Goal: Information Seeking & Learning: Learn about a topic

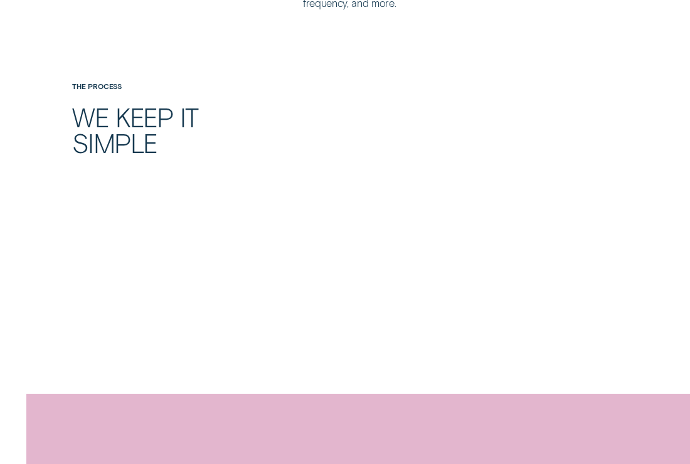
scroll to position [1066, 0]
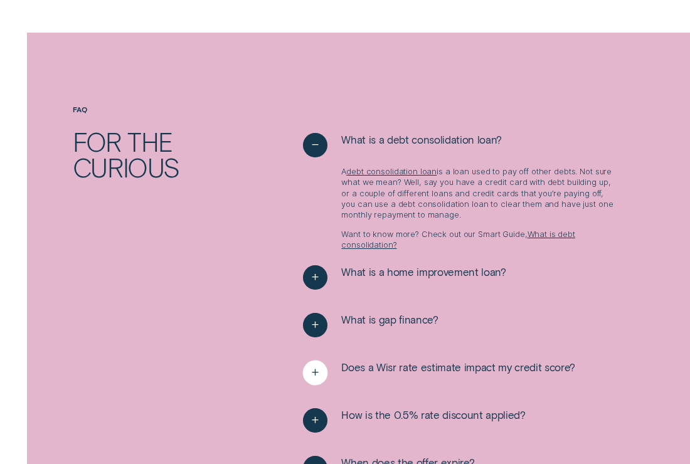
click at [446, 369] on span "Does a Wisr rate estimate impact my credit score?" at bounding box center [458, 367] width 234 height 13
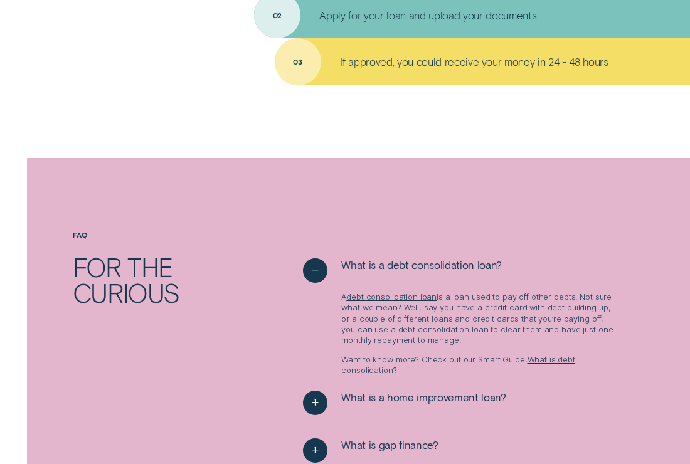
scroll to position [1129, 0]
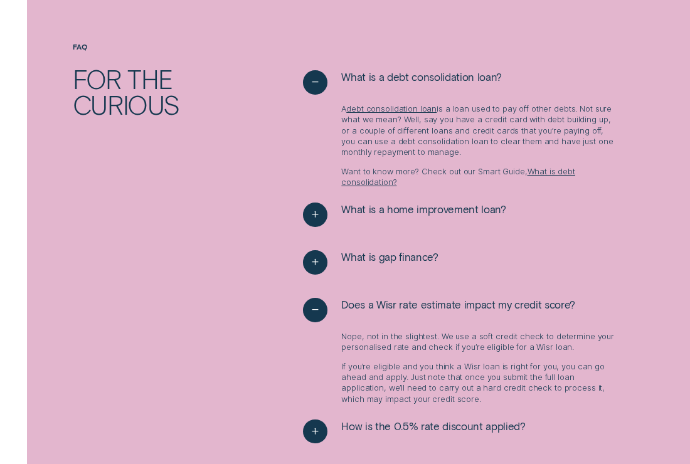
click at [294, 255] on div "FAQ For the curious What is a debt consolidation loan? A debt consolidation loa…" at bounding box center [345, 279] width 645 height 472
click at [313, 259] on icon "See more" at bounding box center [315, 262] width 13 height 19
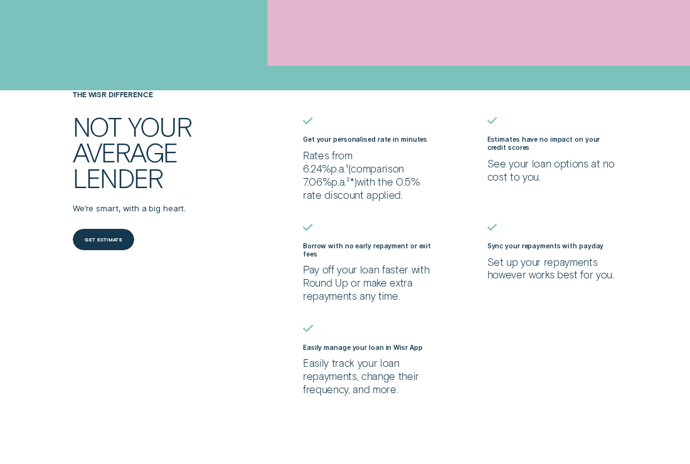
scroll to position [0, 0]
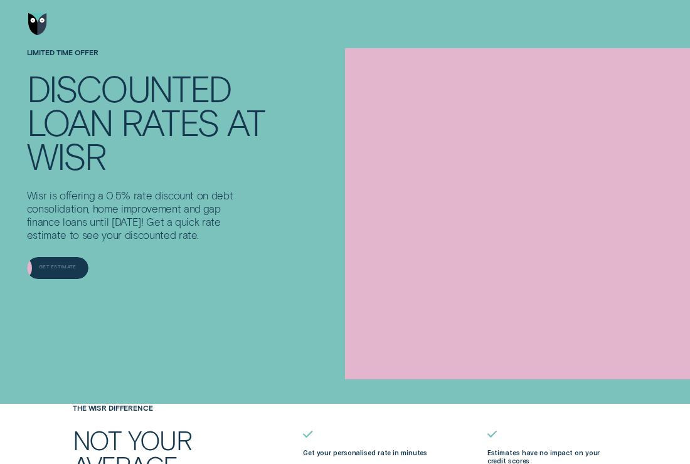
click at [70, 270] on div "Get estimate" at bounding box center [58, 269] width 38 height 4
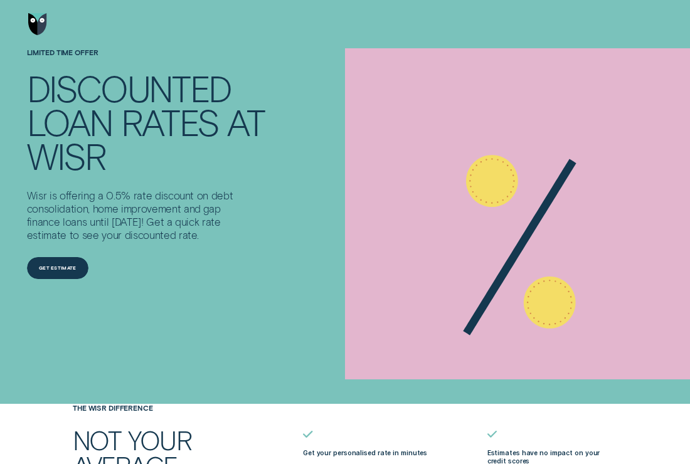
click at [35, 20] on img "Go to home page" at bounding box center [37, 24] width 18 height 22
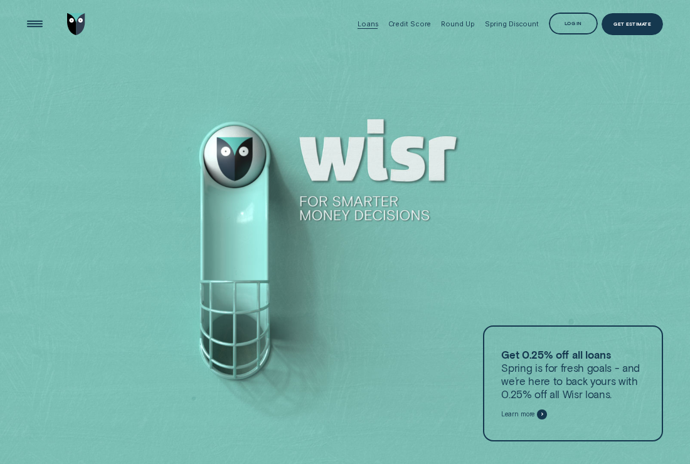
click at [373, 18] on div "Loans" at bounding box center [368, 24] width 20 height 48
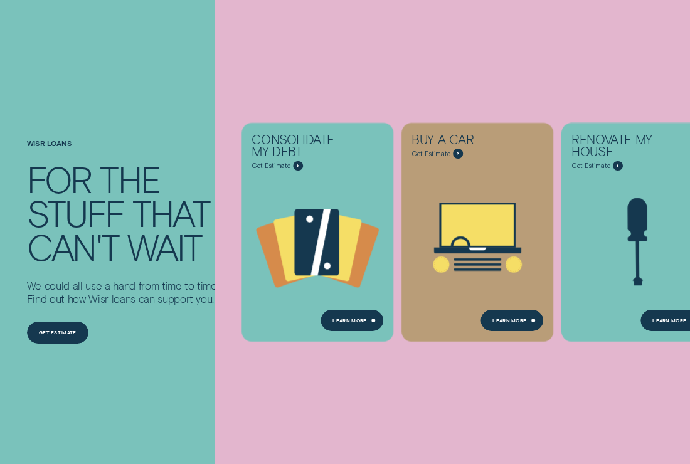
scroll to position [125, 0]
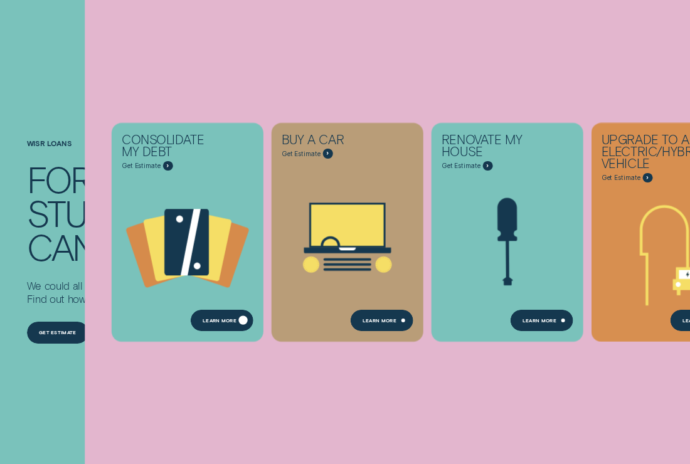
click at [219, 321] on div "Learn more" at bounding box center [220, 321] width 34 height 4
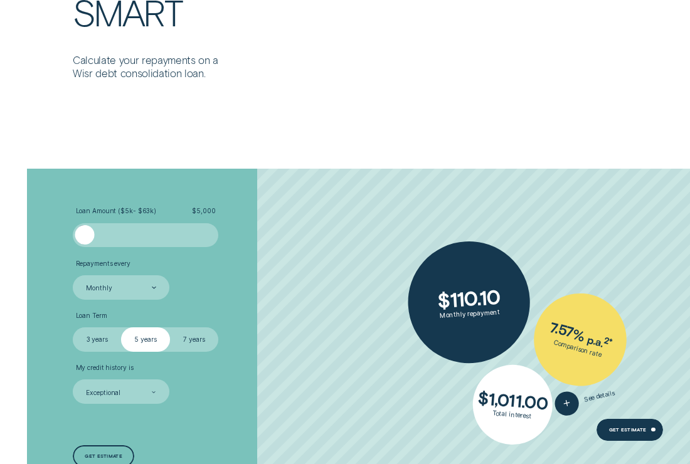
scroll to position [2007, 0]
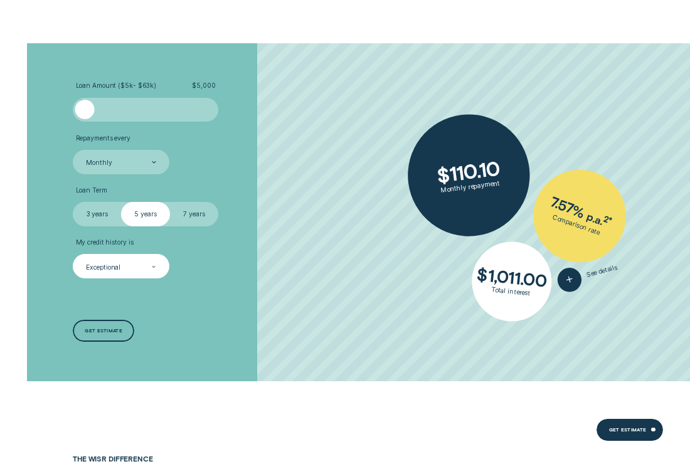
click at [137, 272] on div "Exceptional" at bounding box center [121, 266] width 72 height 9
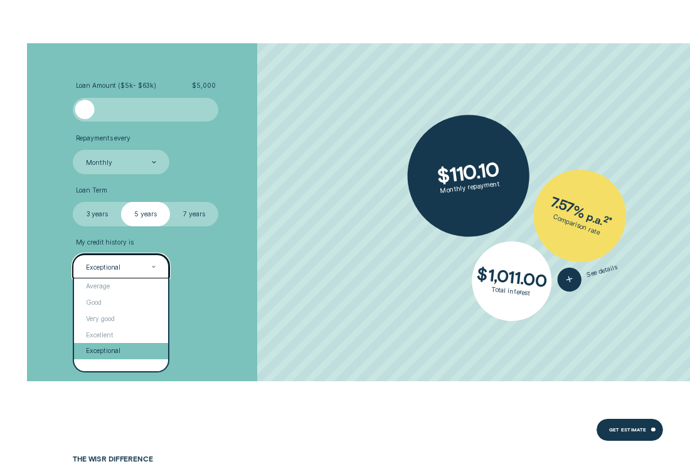
click at [112, 358] on div "Exceptional" at bounding box center [121, 351] width 94 height 16
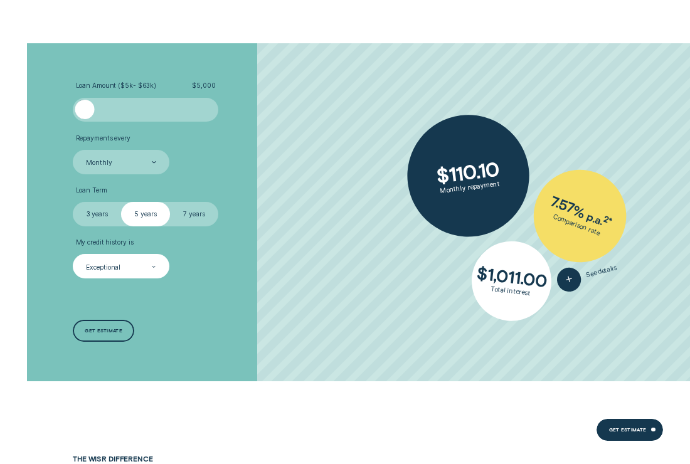
click at [243, 302] on div "Loan Amount ( $5k - $63k ) $ 5,000 Repayments every Monthly Loan Term Select Lo…" at bounding box center [184, 212] width 230 height 339
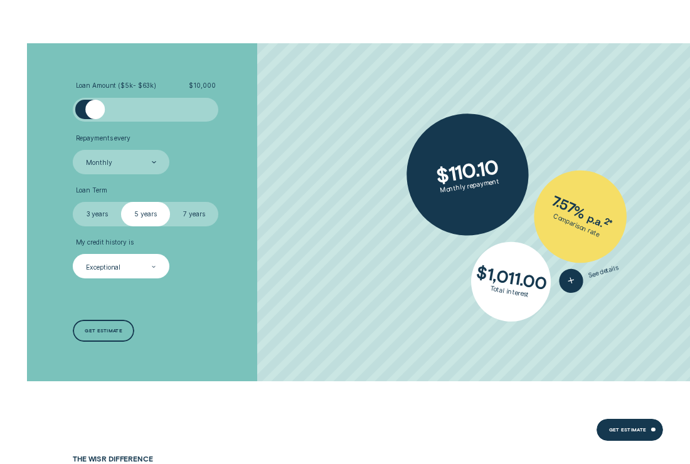
drag, startPoint x: 85, startPoint y: 110, endPoint x: 95, endPoint y: 115, distance: 11.0
click at [95, 115] on div at bounding box center [95, 109] width 19 height 19
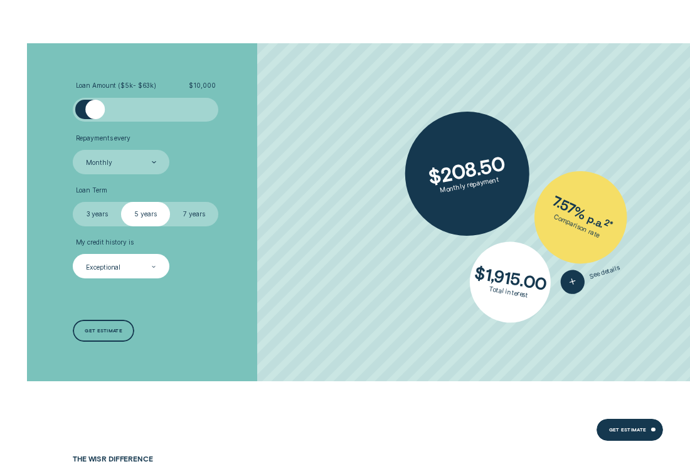
click at [186, 215] on label "7 years" at bounding box center [194, 214] width 48 height 24
click at [170, 202] on input "7 years" at bounding box center [170, 202] width 0 height 0
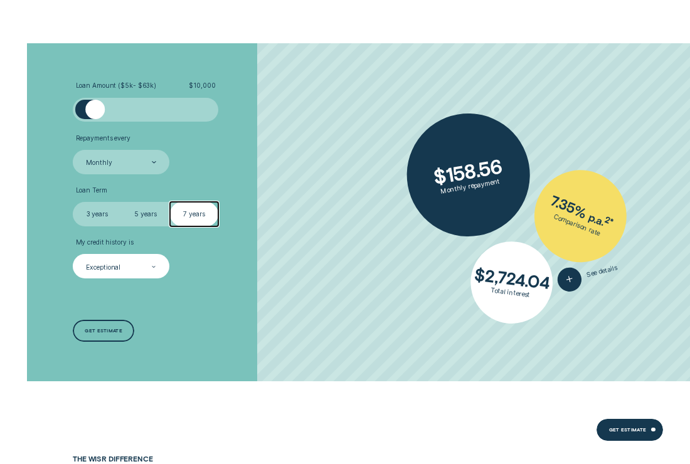
click at [159, 203] on label "5 years" at bounding box center [145, 214] width 48 height 24
click at [121, 202] on input "5 years" at bounding box center [121, 202] width 0 height 0
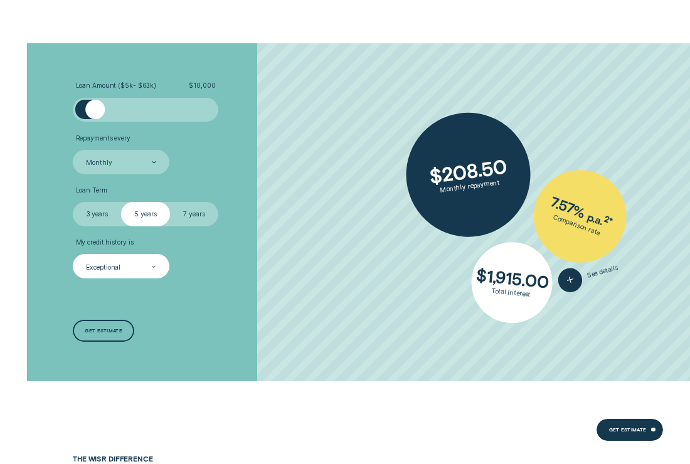
click at [180, 203] on label "7 years" at bounding box center [194, 214] width 48 height 24
click at [170, 202] on input "7 years" at bounding box center [170, 202] width 0 height 0
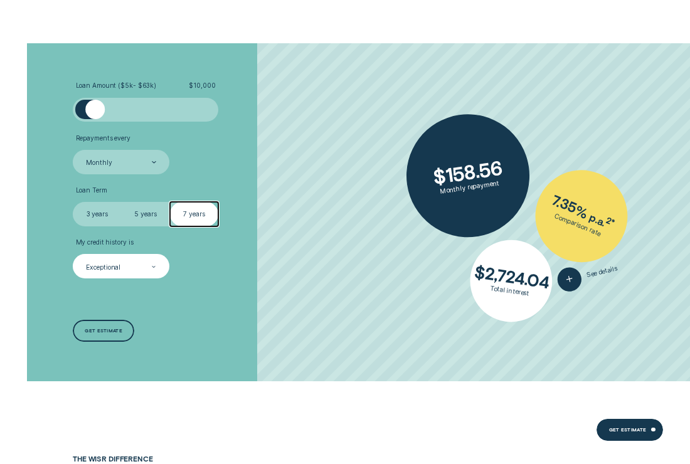
click at [149, 211] on label "5 years" at bounding box center [145, 214] width 48 height 24
click at [121, 202] on input "5 years" at bounding box center [121, 202] width 0 height 0
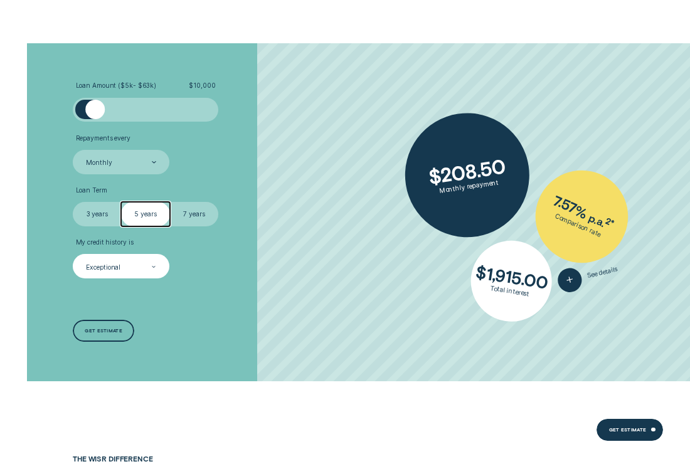
click at [193, 213] on label "7 years" at bounding box center [194, 214] width 48 height 24
click at [170, 202] on input "7 years" at bounding box center [170, 202] width 0 height 0
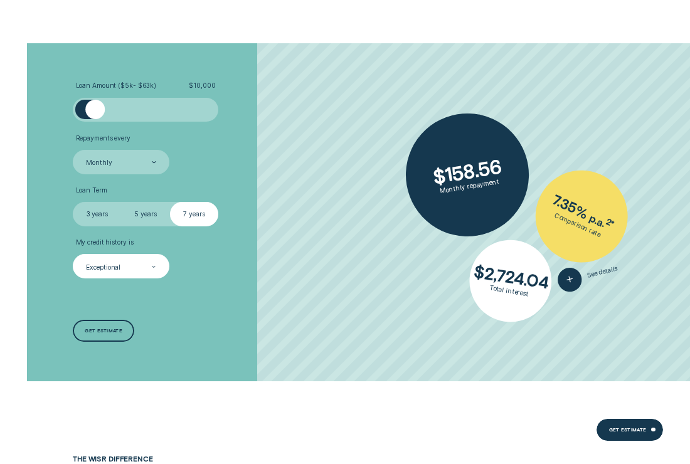
click at [270, 186] on li "Loan Term Select Loan Term 3 years 5 years 7 years" at bounding box center [184, 206] width 222 height 40
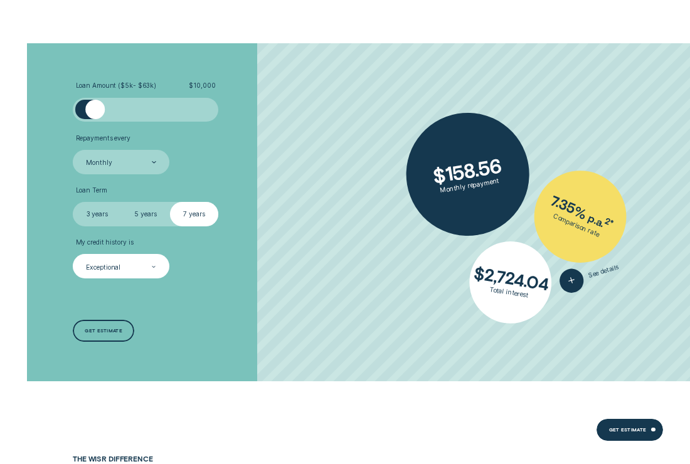
click at [107, 268] on div "Exceptional" at bounding box center [103, 267] width 35 height 8
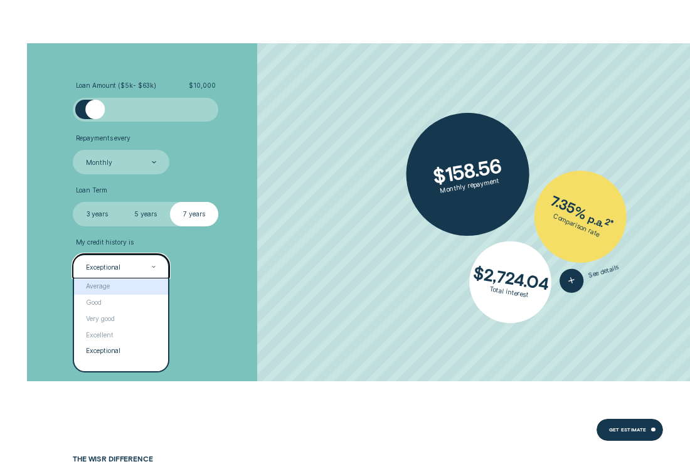
click at [103, 292] on div "Average" at bounding box center [121, 287] width 94 height 16
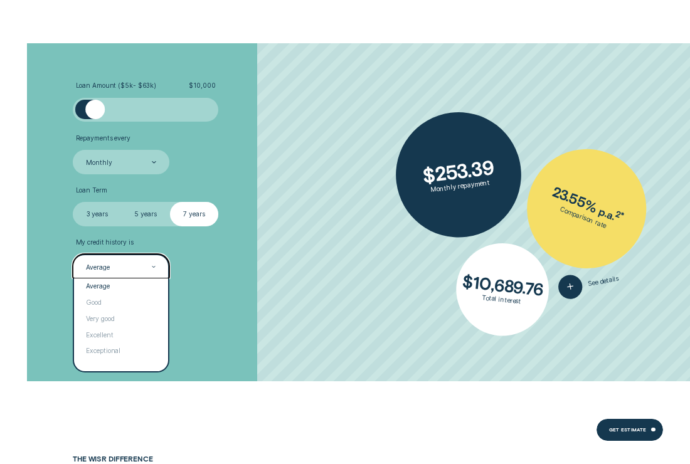
click at [107, 269] on div "Average" at bounding box center [97, 267] width 23 height 8
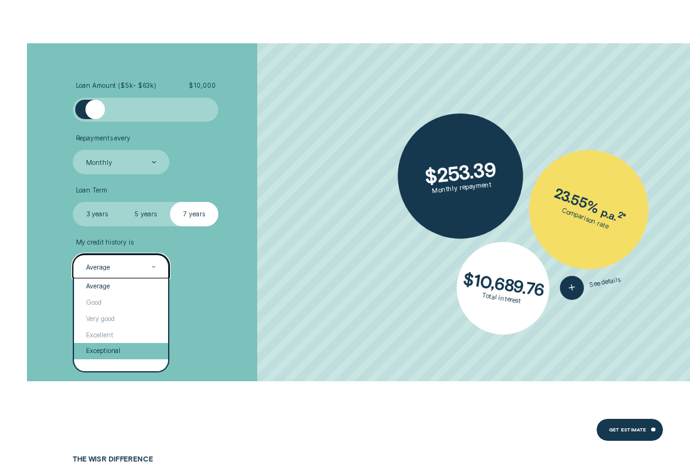
click at [102, 349] on div "Exceptional" at bounding box center [121, 351] width 94 height 16
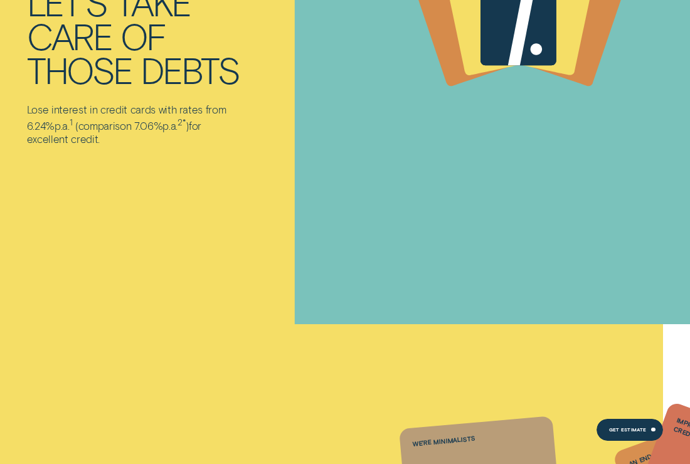
scroll to position [0, 0]
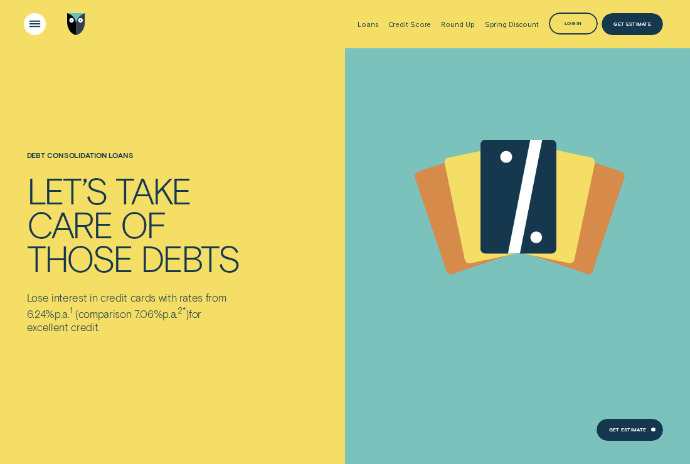
click at [34, 24] on div "Open Menu" at bounding box center [34, 24] width 31 height 31
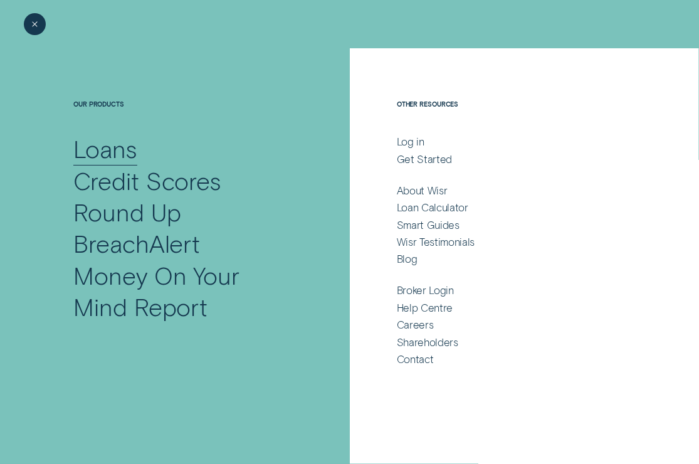
click at [117, 150] on div "Loans" at bounding box center [105, 148] width 64 height 31
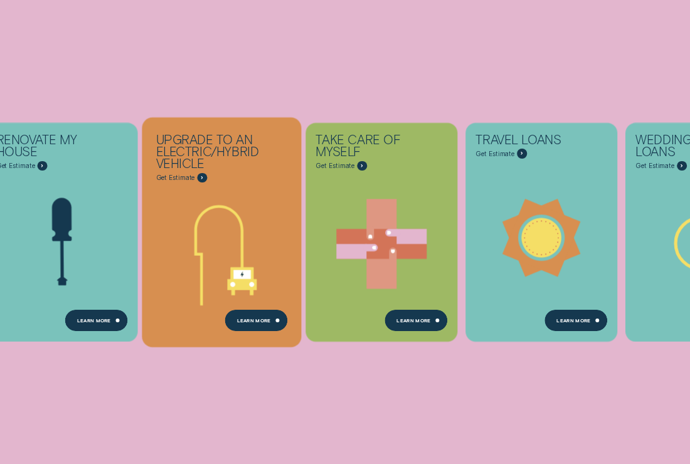
scroll to position [376, 0]
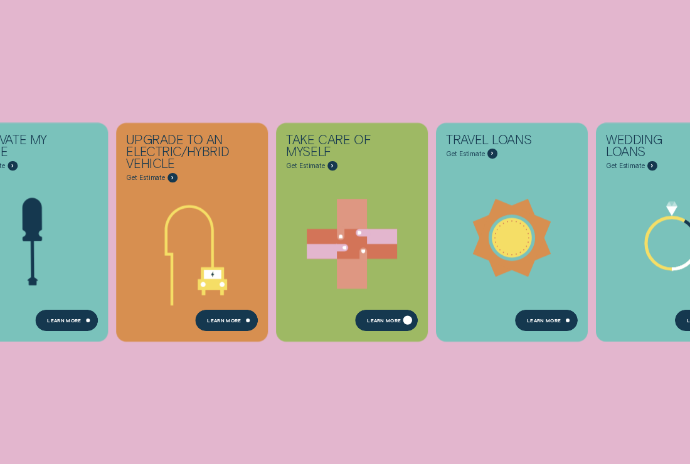
click at [398, 319] on div "Learn more" at bounding box center [384, 321] width 34 height 4
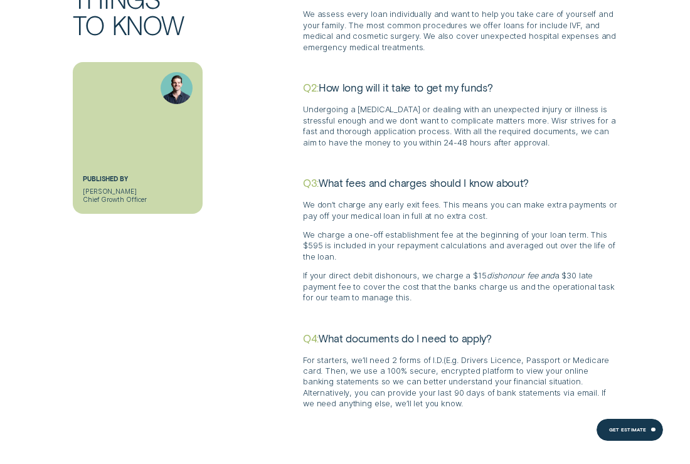
scroll to position [3199, 0]
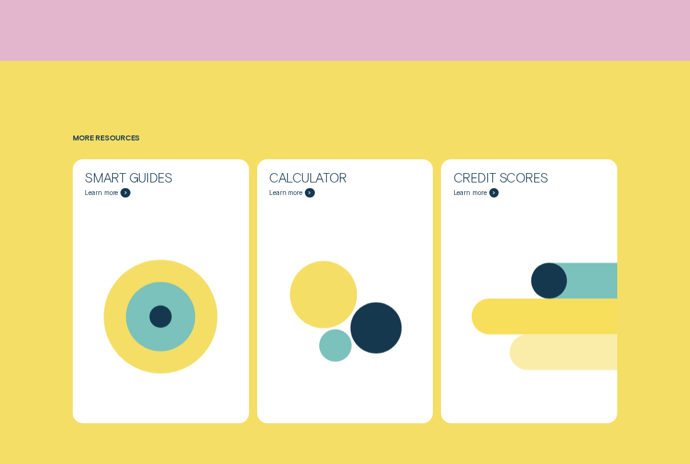
scroll to position [376, 0]
